Goal: Find specific fact: Find specific fact

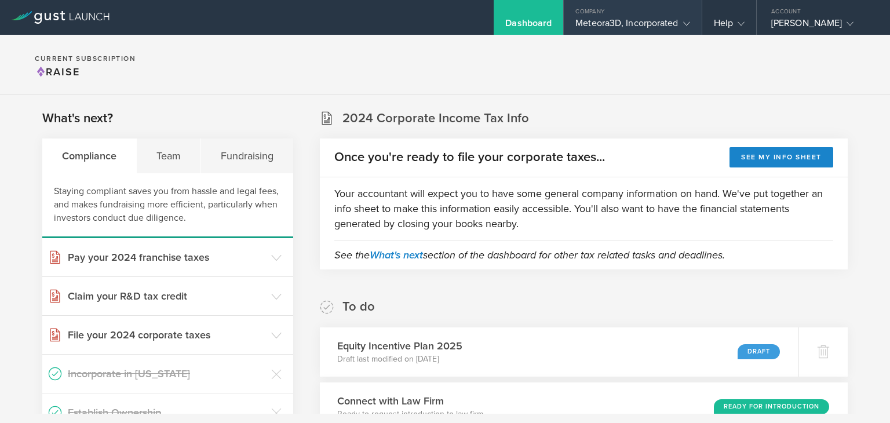
click at [590, 21] on div "Meteora3D, Incorporated" at bounding box center [632, 25] width 114 height 17
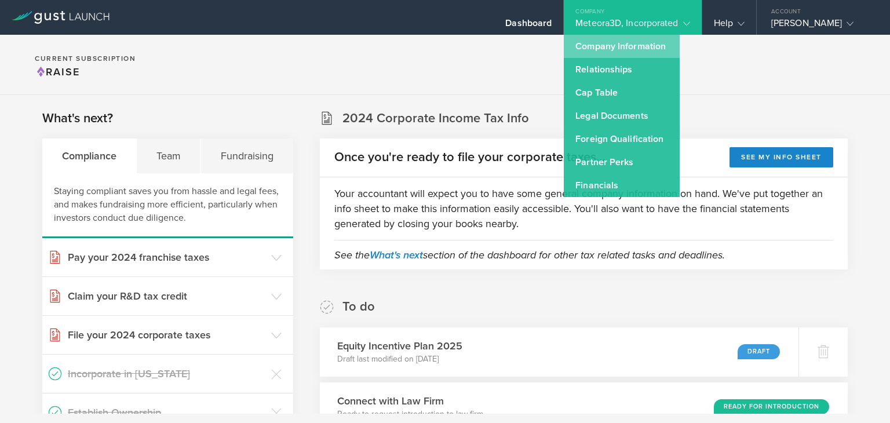
click at [596, 51] on link "Company Information" at bounding box center [622, 46] width 116 height 23
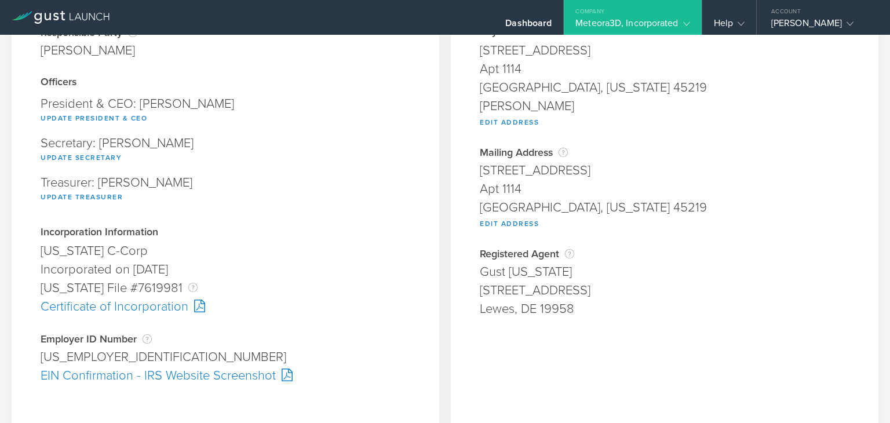
scroll to position [139, 0]
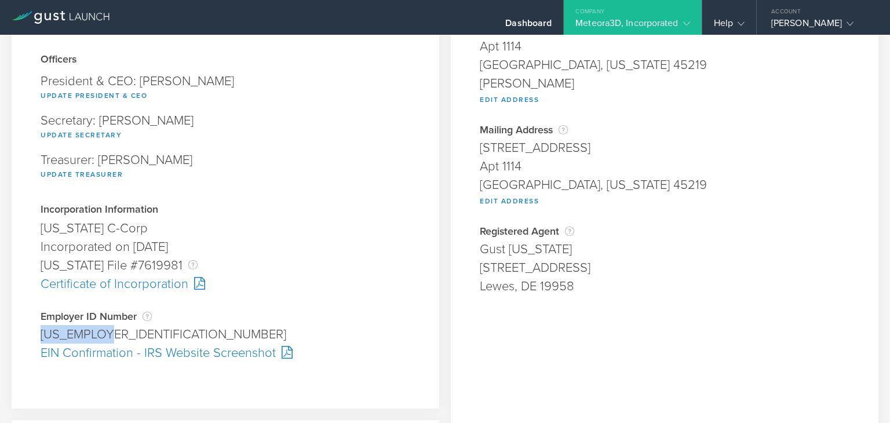
drag, startPoint x: 42, startPoint y: 331, endPoint x: 109, endPoint y: 337, distance: 66.9
click at [109, 337] on div "[US_EMPLOYER_IDENTIFICATION_NUMBER]" at bounding box center [226, 334] width 370 height 19
copy div "[US_EMPLOYER_IDENTIFICATION_NUMBER]"
click at [287, 153] on div "Treasurer: [PERSON_NAME] Update Treasurer" at bounding box center [226, 167] width 370 height 39
click at [542, 35] on div "[STREET_ADDRESS]" at bounding box center [665, 28] width 370 height 19
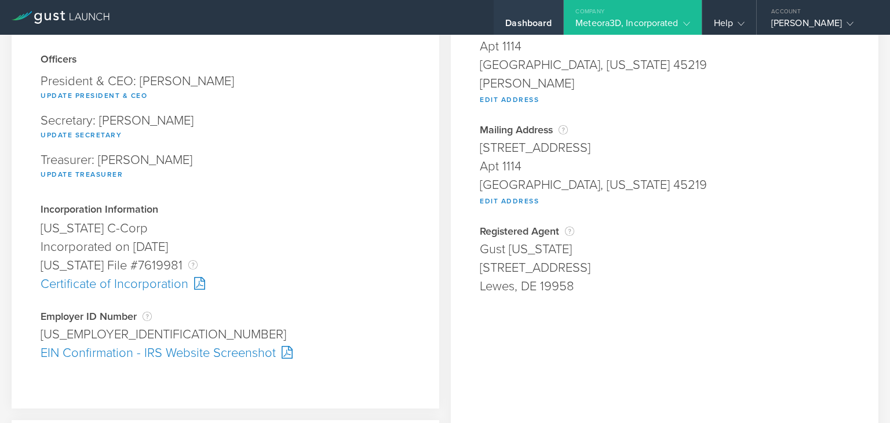
click at [540, 24] on div "Dashboard" at bounding box center [528, 25] width 46 height 17
